Goal: Use online tool/utility: Utilize a website feature to perform a specific function

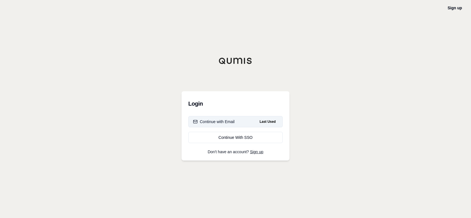
click at [199, 120] on div "Continue with Email" at bounding box center [214, 122] width 42 height 6
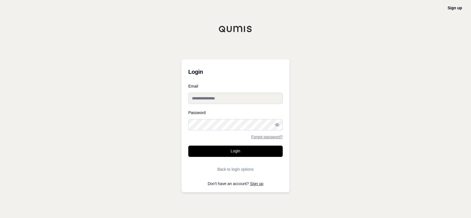
click at [222, 98] on input "Email" at bounding box center [235, 98] width 94 height 11
type input "**********"
click at [188, 145] on button "Login" at bounding box center [235, 150] width 94 height 11
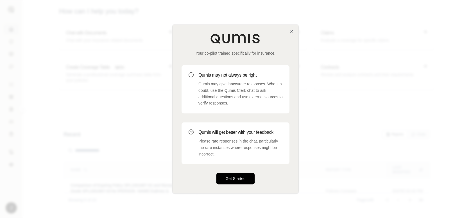
click at [230, 179] on button "Get Started" at bounding box center [236, 178] width 38 height 11
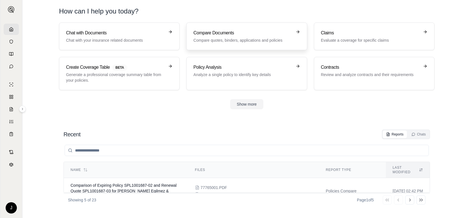
click at [228, 36] on div "Compare Documents Compare quotes, binders, applications and policies" at bounding box center [242, 36] width 99 height 13
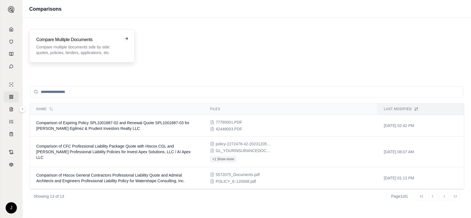
click at [103, 49] on p "Compare multiple documents side by side: quotes, policies, binders, application…" at bounding box center [78, 49] width 84 height 11
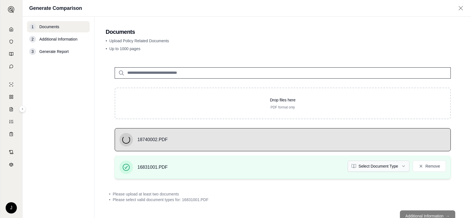
click at [401, 166] on html "J Generate Comparison 1 Documents 2 Additional Information 3 Generate Report Do…" at bounding box center [235, 109] width 471 height 218
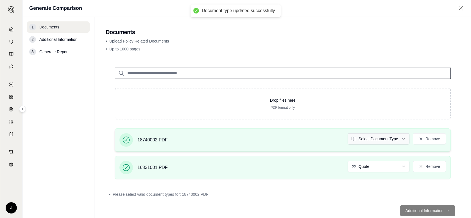
click at [396, 139] on html "Document type updated successfully J Generate Comparison 1 Documents 2 Addition…" at bounding box center [235, 109] width 471 height 218
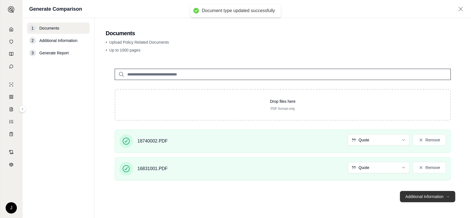
click at [421, 196] on button "Additional Information →" at bounding box center [427, 196] width 55 height 11
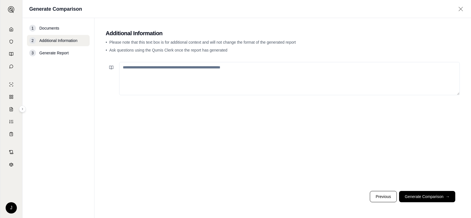
click at [267, 84] on textarea at bounding box center [289, 78] width 341 height 33
type textarea "**********"
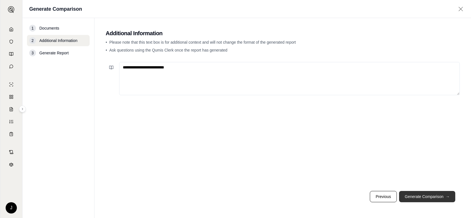
click at [436, 198] on button "Generate Comparison →" at bounding box center [427, 196] width 56 height 11
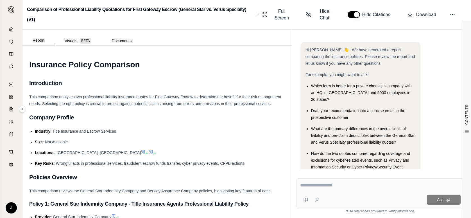
scroll to position [19, 0]
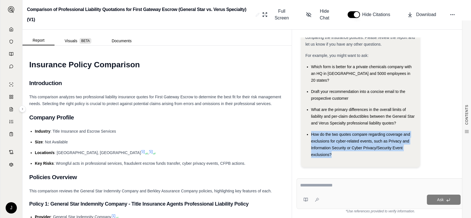
drag, startPoint x: 310, startPoint y: 127, endPoint x: 334, endPoint y: 148, distance: 31.7
click at [334, 148] on ul "Which form is better for a private chemicals company with an HQ in [GEOGRAPHIC_…" at bounding box center [361, 110] width 110 height 94
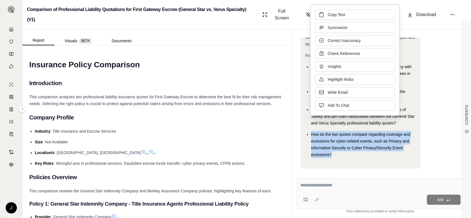
drag, startPoint x: 334, startPoint y: 148, endPoint x: 331, endPoint y: 131, distance: 16.9
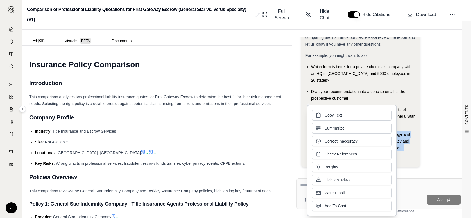
drag, startPoint x: 331, startPoint y: 131, endPoint x: 335, endPoint y: 114, distance: 17.3
click at [335, 114] on span "Copy Text" at bounding box center [333, 115] width 17 height 6
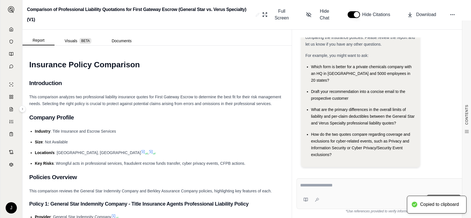
click at [324, 188] on textarea at bounding box center [380, 185] width 161 height 7
paste textarea "**********"
type textarea "**********"
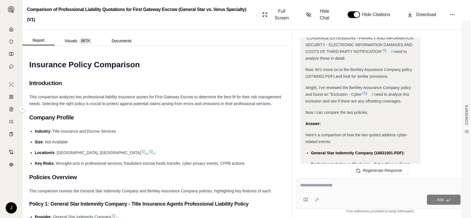
scroll to position [575, 0]
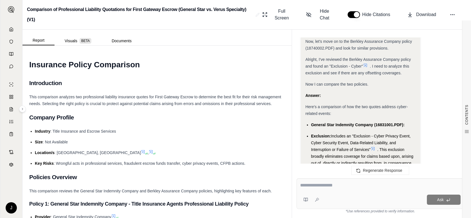
click at [323, 182] on textarea at bounding box center [380, 185] width 161 height 7
type textarea "**********"
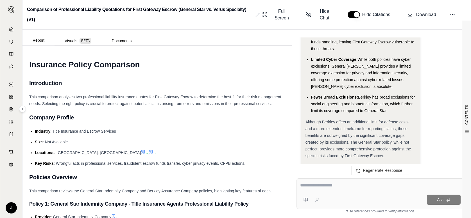
scroll to position [1830, 0]
